Goal: Task Accomplishment & Management: Use online tool/utility

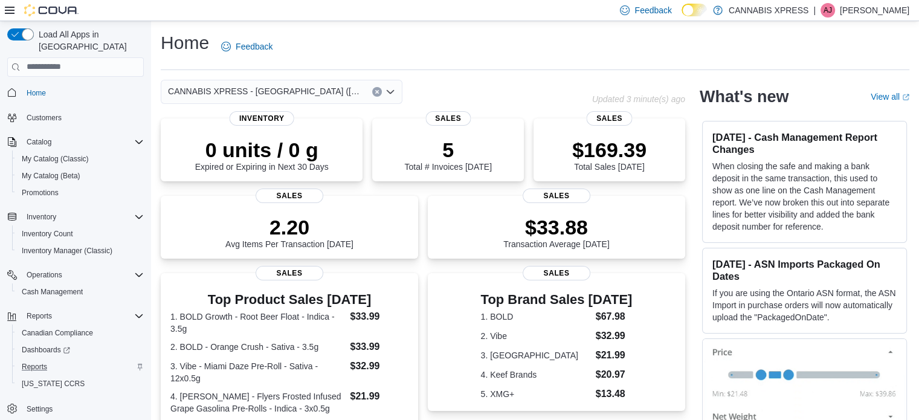
click at [56, 360] on div "Reports" at bounding box center [80, 367] width 127 height 15
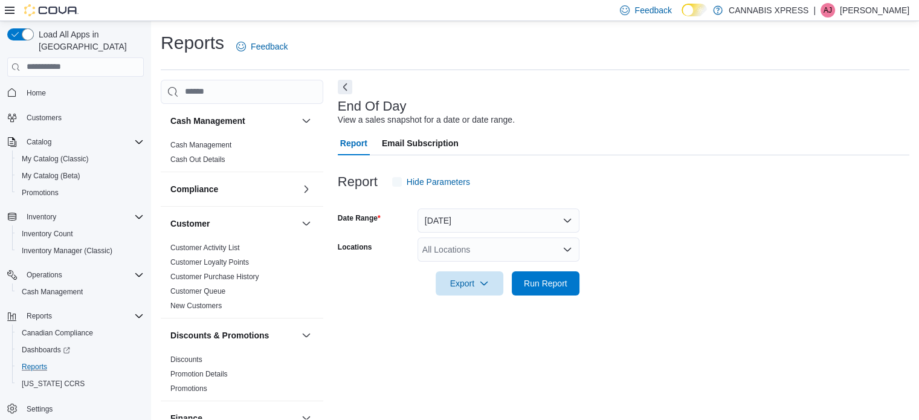
scroll to position [8, 0]
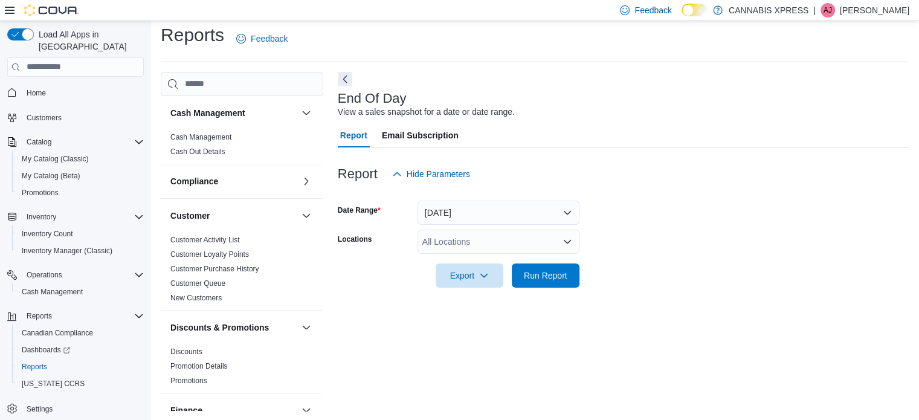
click at [462, 242] on div "All Locations" at bounding box center [499, 242] width 162 height 24
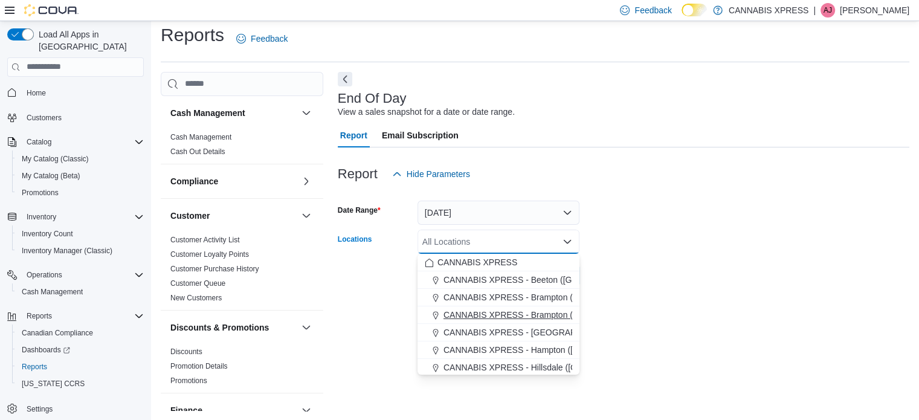
click at [496, 333] on span "CANNABIS XPRESS - [GEOGRAPHIC_DATA] ([GEOGRAPHIC_DATA])" at bounding box center [579, 332] width 271 height 12
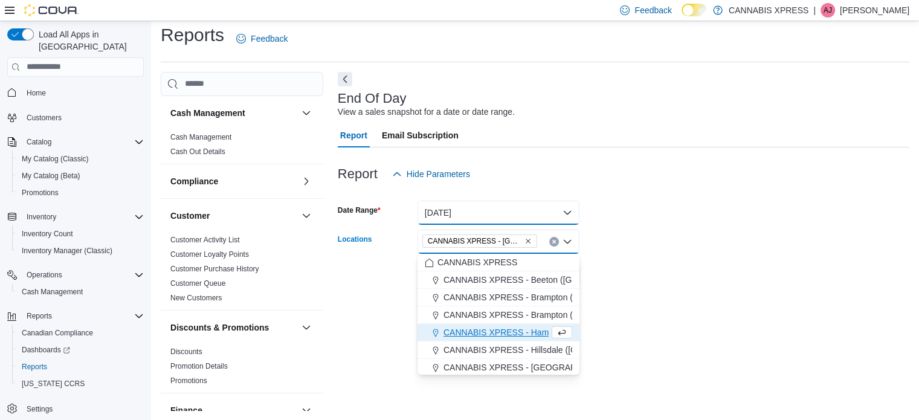
click at [499, 209] on button "Today" at bounding box center [499, 213] width 162 height 24
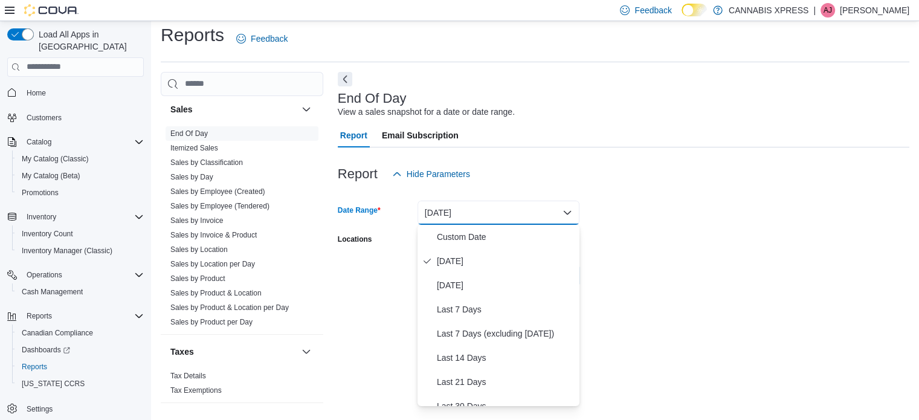
scroll to position [829, 0]
click at [205, 196] on span "Sales by Employee (Tendered)" at bounding box center [242, 203] width 153 height 15
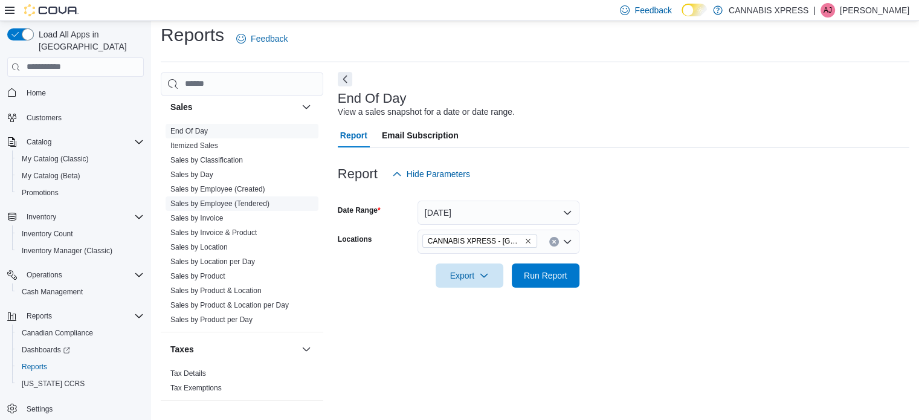
click at [210, 201] on link "Sales by Employee (Tendered)" at bounding box center [219, 203] width 99 height 8
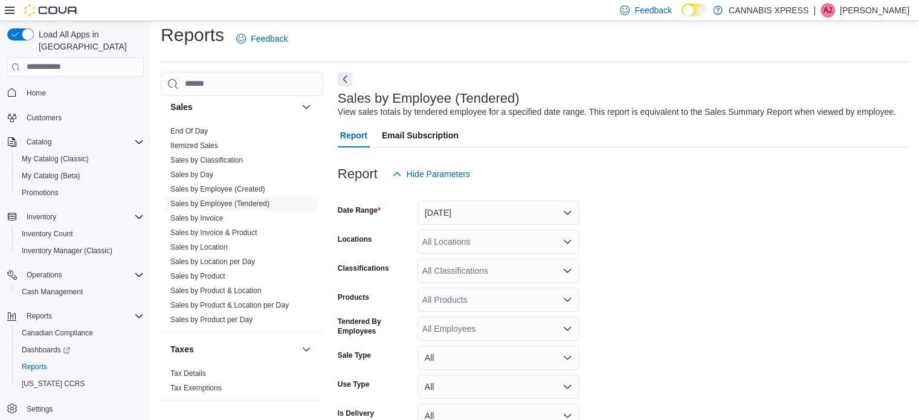
scroll to position [28, 0]
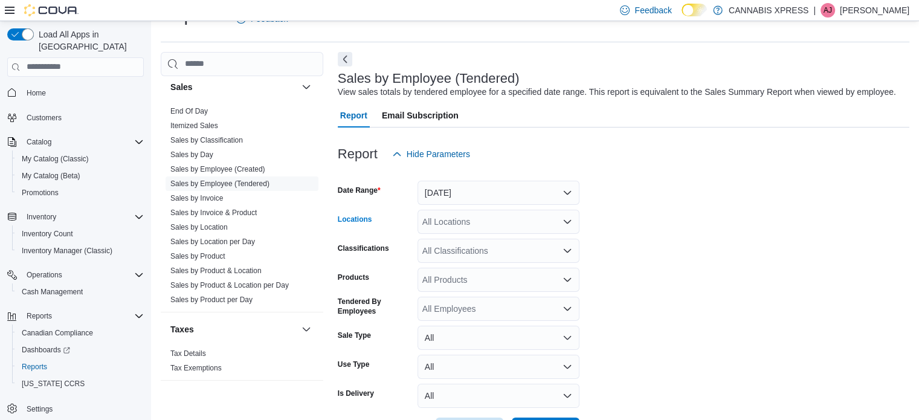
click at [469, 215] on div "All Locations" at bounding box center [499, 222] width 162 height 24
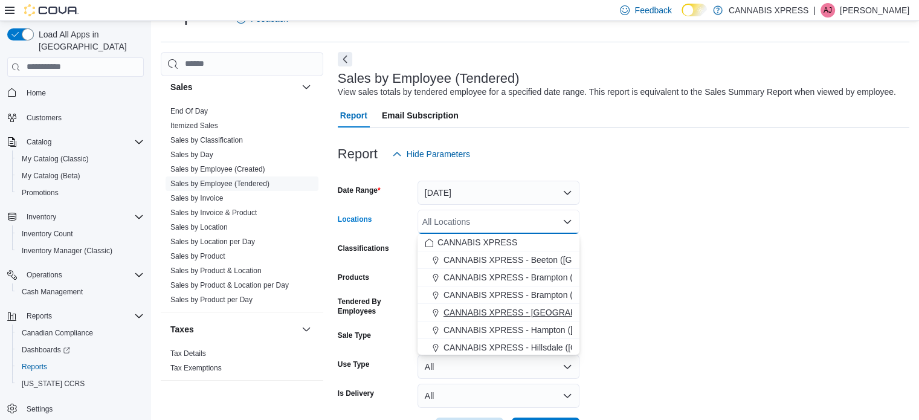
click at [523, 311] on span "CANNABIS XPRESS - [GEOGRAPHIC_DATA] ([GEOGRAPHIC_DATA])" at bounding box center [579, 312] width 271 height 12
click at [694, 252] on form "Date Range Yesterday Locations CANNABIS XPRESS - Delhi (Main Street) Combo box.…" at bounding box center [624, 304] width 572 height 276
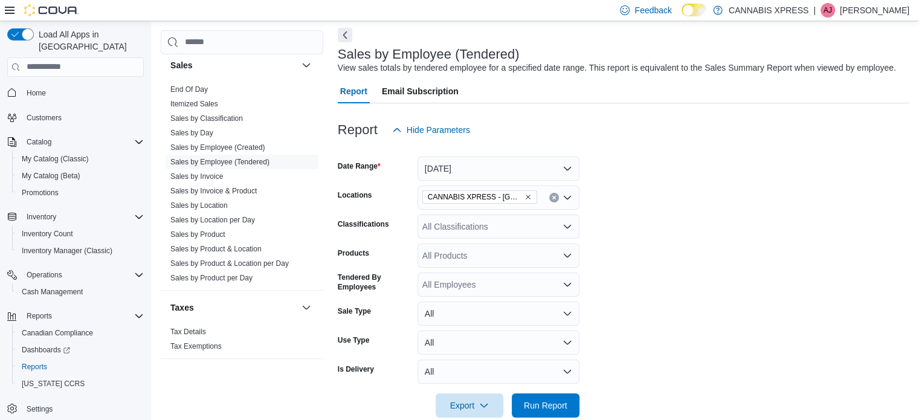
scroll to position [73, 0]
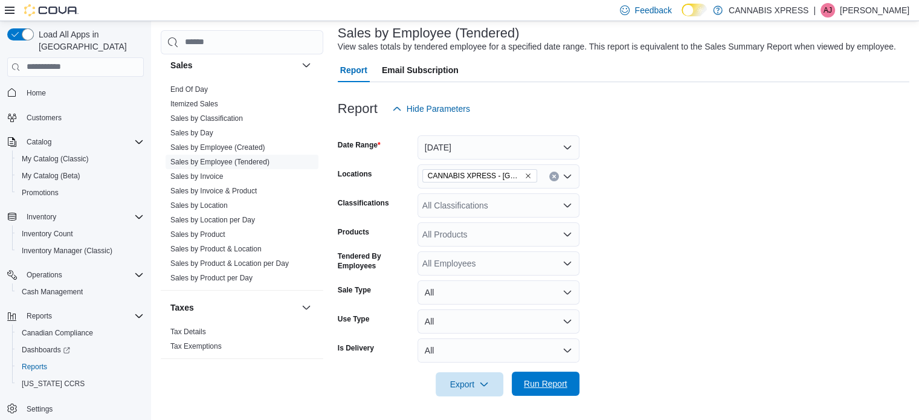
click at [549, 381] on span "Run Report" at bounding box center [546, 384] width 44 height 12
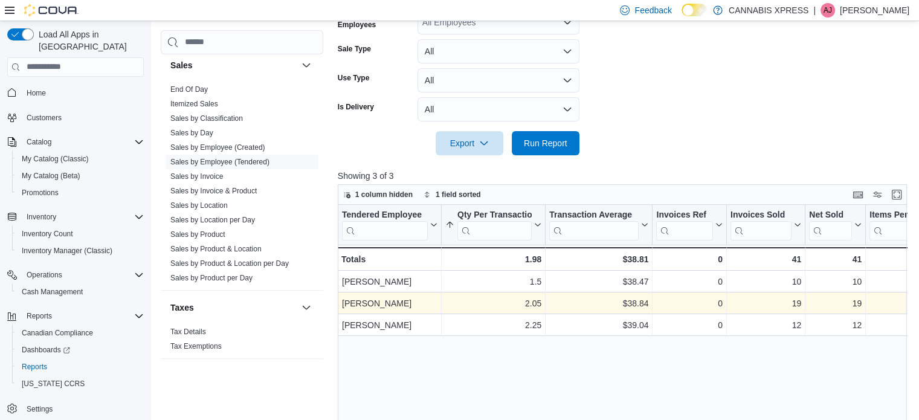
scroll to position [315, 0]
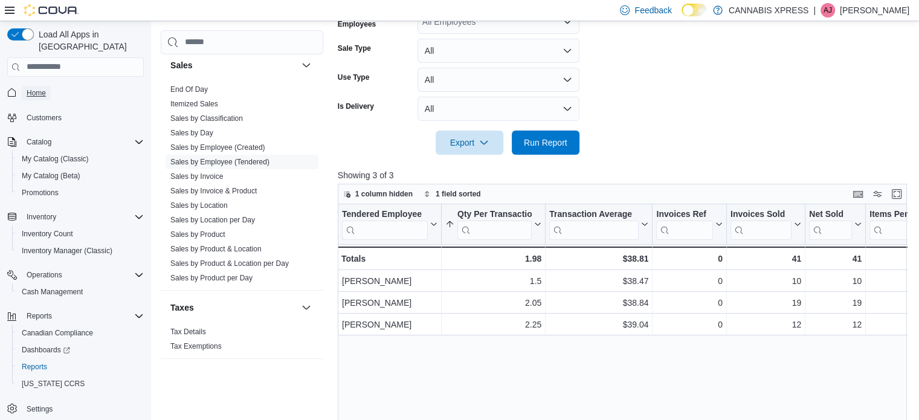
click at [39, 88] on span "Home" at bounding box center [36, 93] width 19 height 10
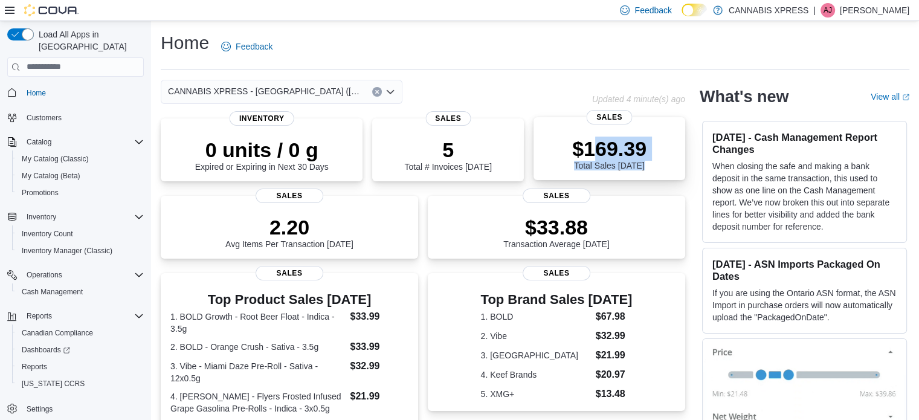
drag, startPoint x: 600, startPoint y: 125, endPoint x: 602, endPoint y: 118, distance: 7.6
click at [602, 118] on div "$169.39 Total Sales [DATE] Sales" at bounding box center [610, 148] width 152 height 63
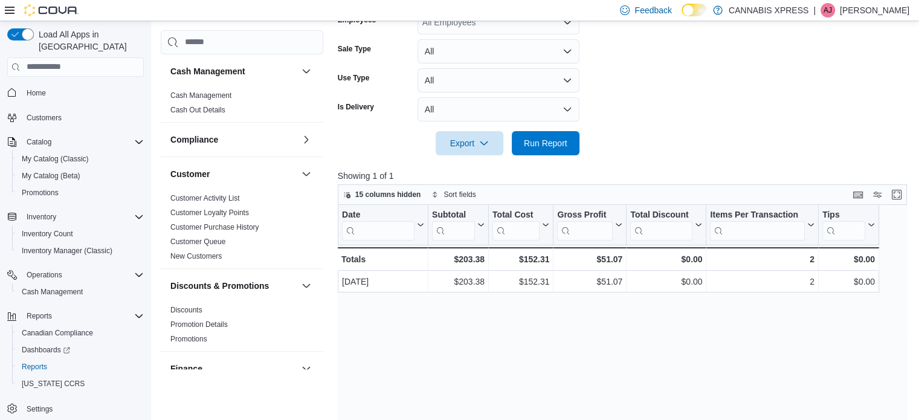
scroll to position [257, 0]
